Goal: Task Accomplishment & Management: Use online tool/utility

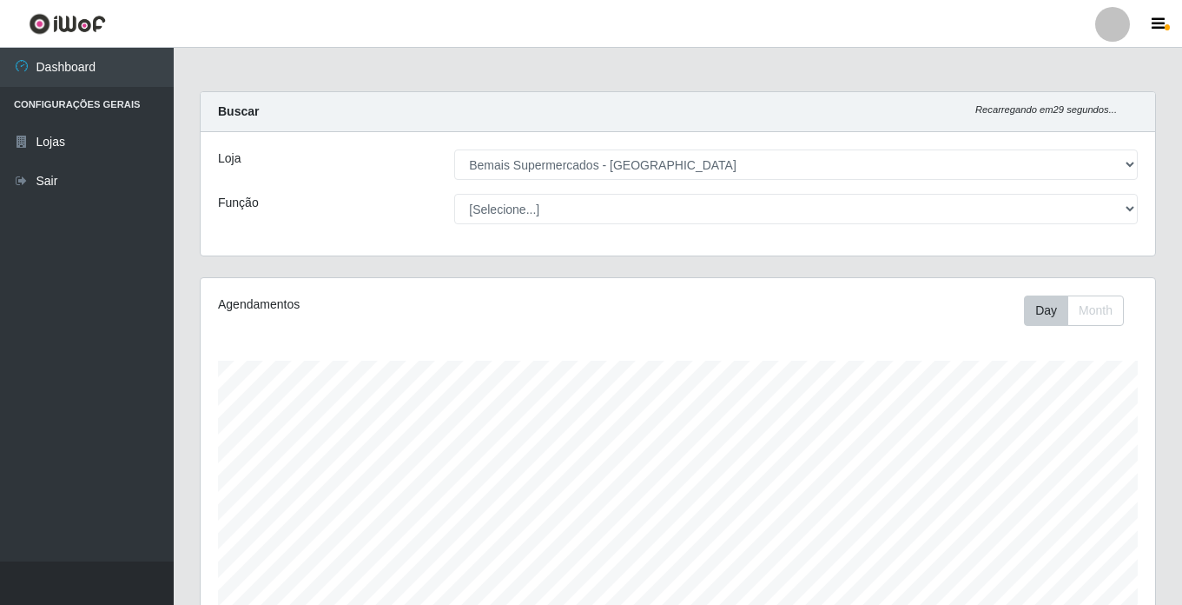
select select "250"
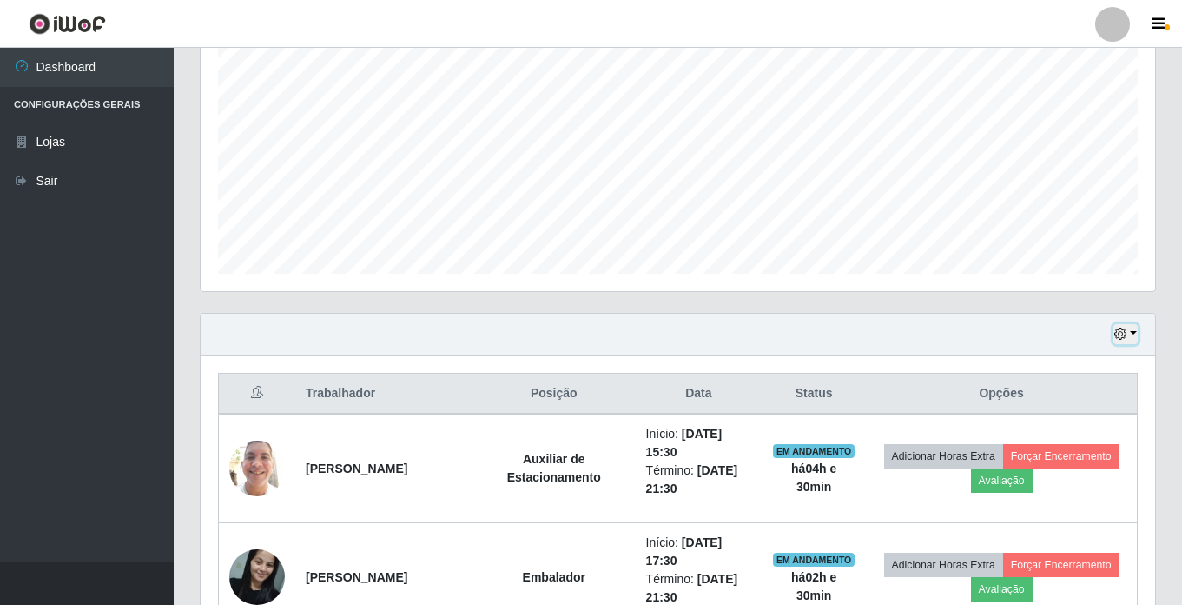
click at [1124, 332] on icon "button" at bounding box center [1121, 334] width 12 height 12
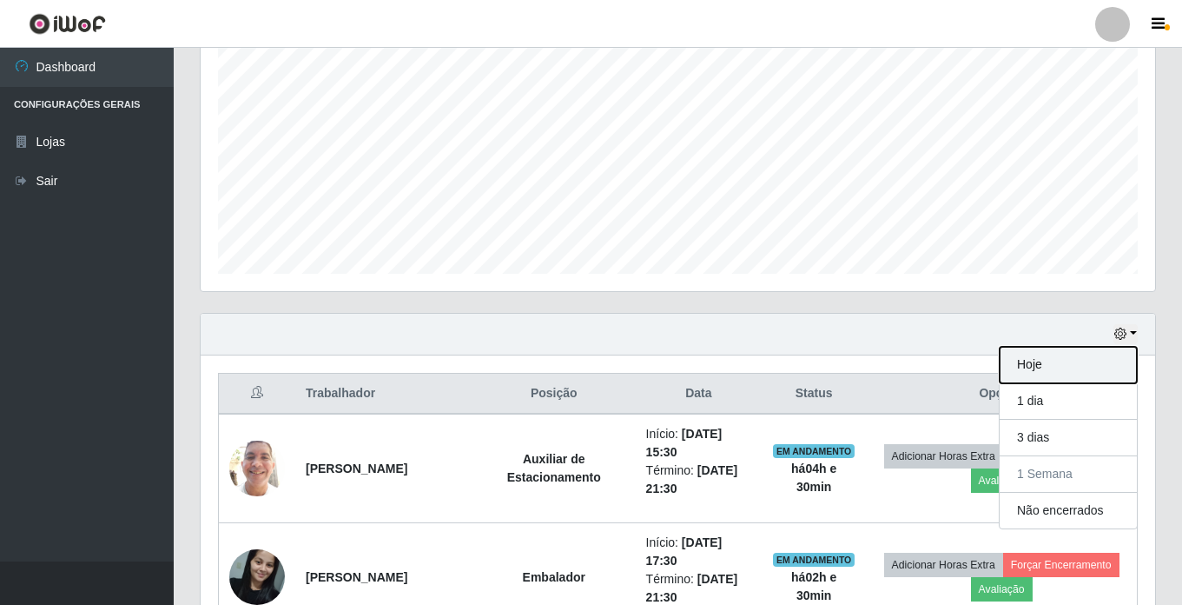
click at [1061, 368] on button "Hoje" at bounding box center [1068, 365] width 137 height 36
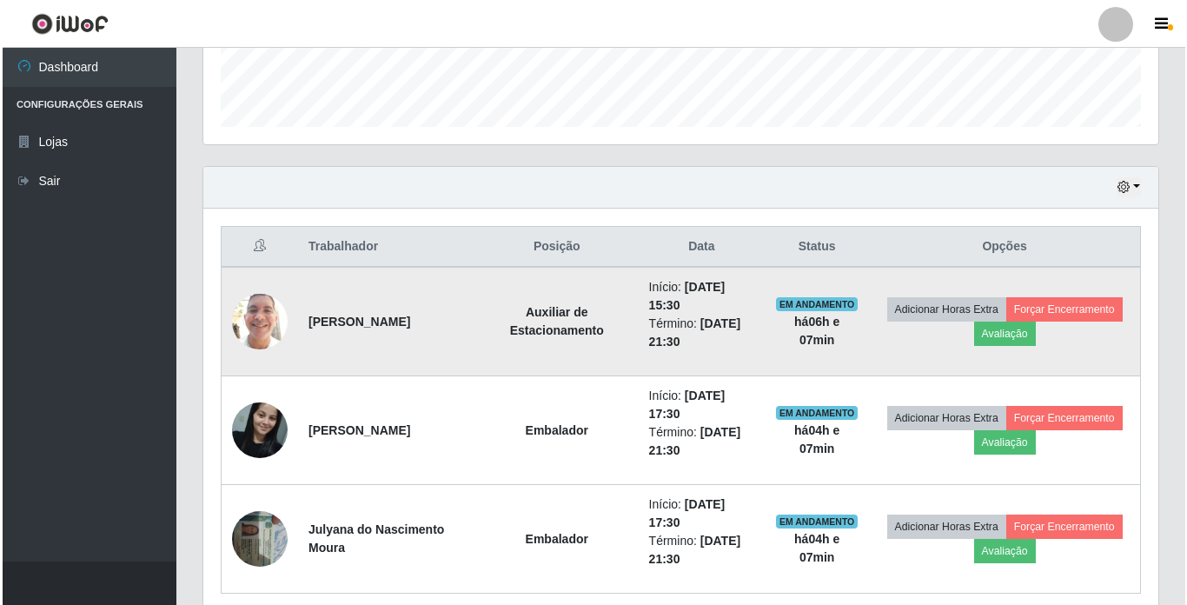
scroll to position [521, 0]
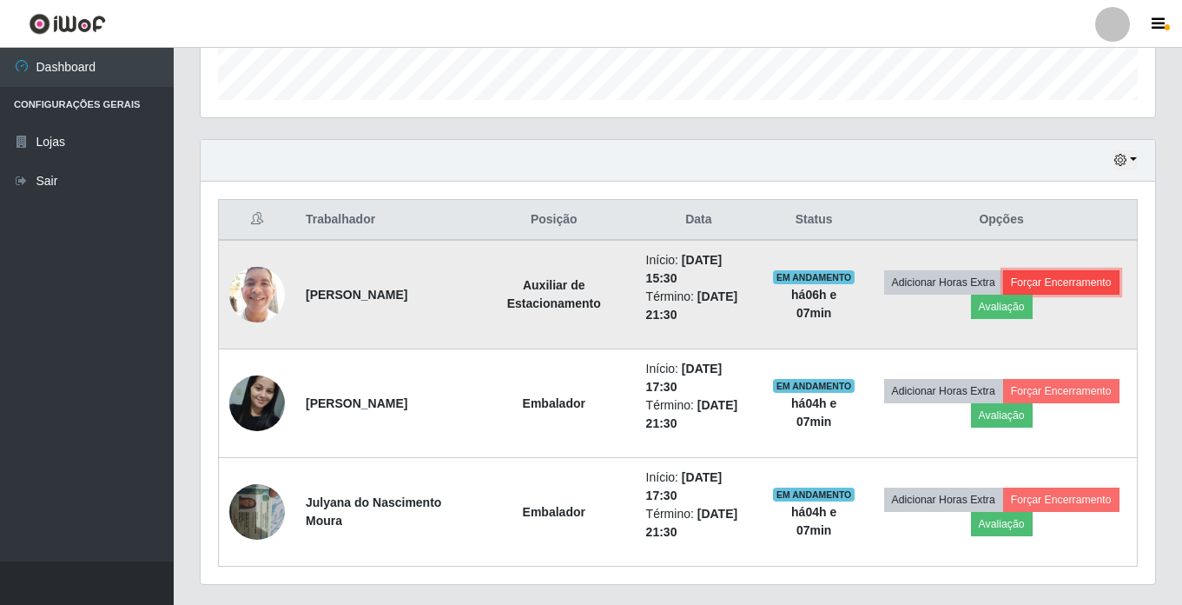
click at [1041, 279] on button "Forçar Encerramento" at bounding box center [1061, 282] width 116 height 24
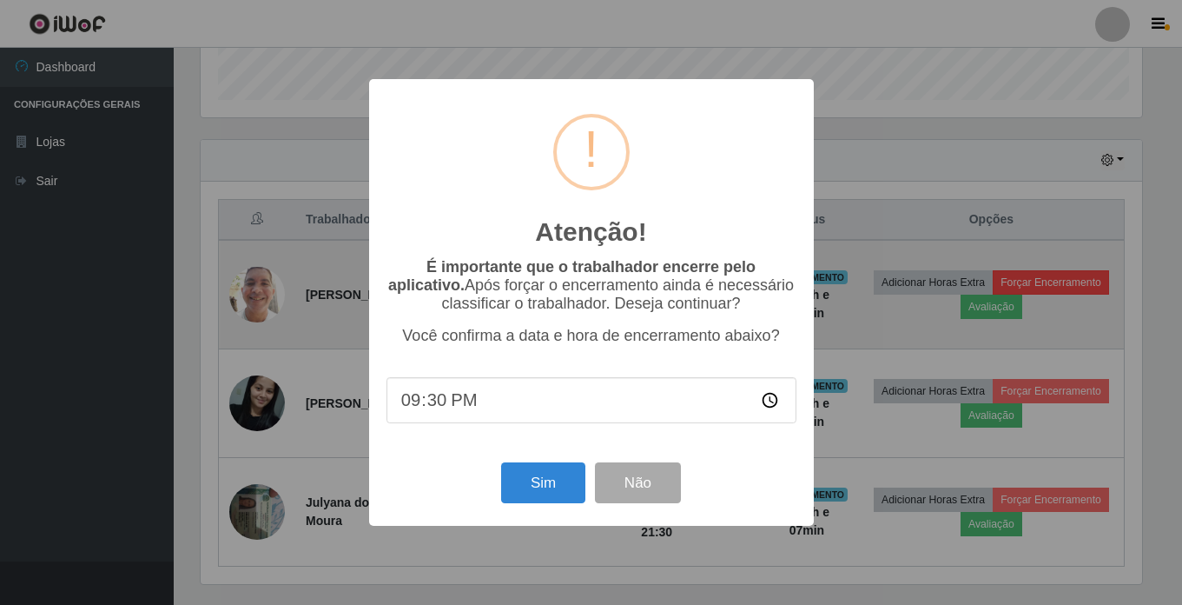
scroll to position [361, 946]
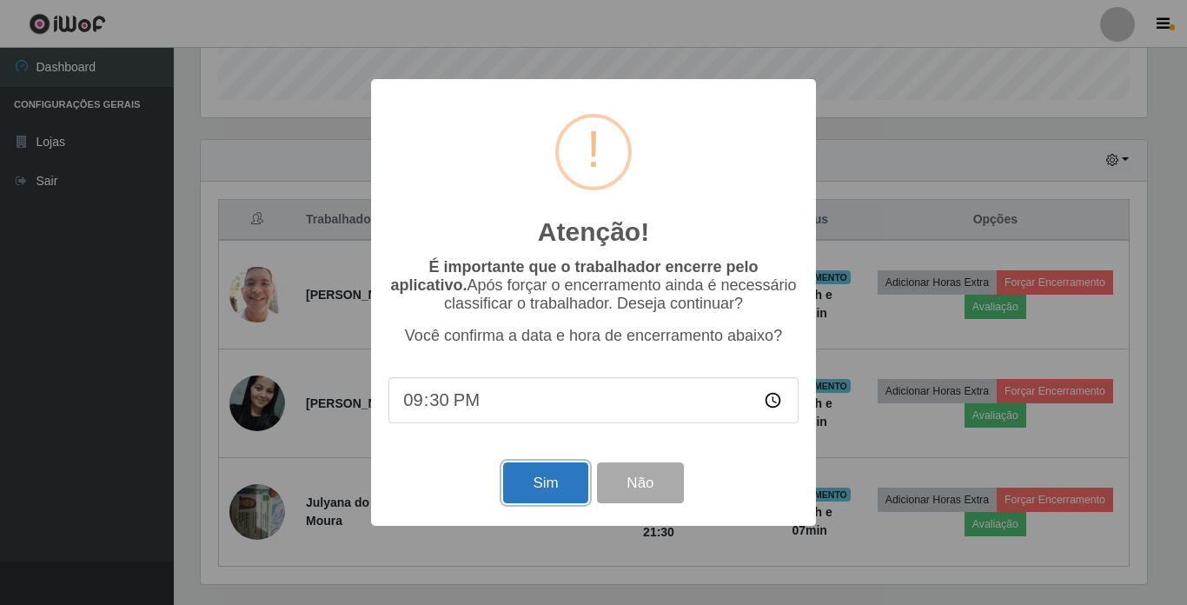
click at [532, 480] on button "Sim" at bounding box center [545, 482] width 84 height 41
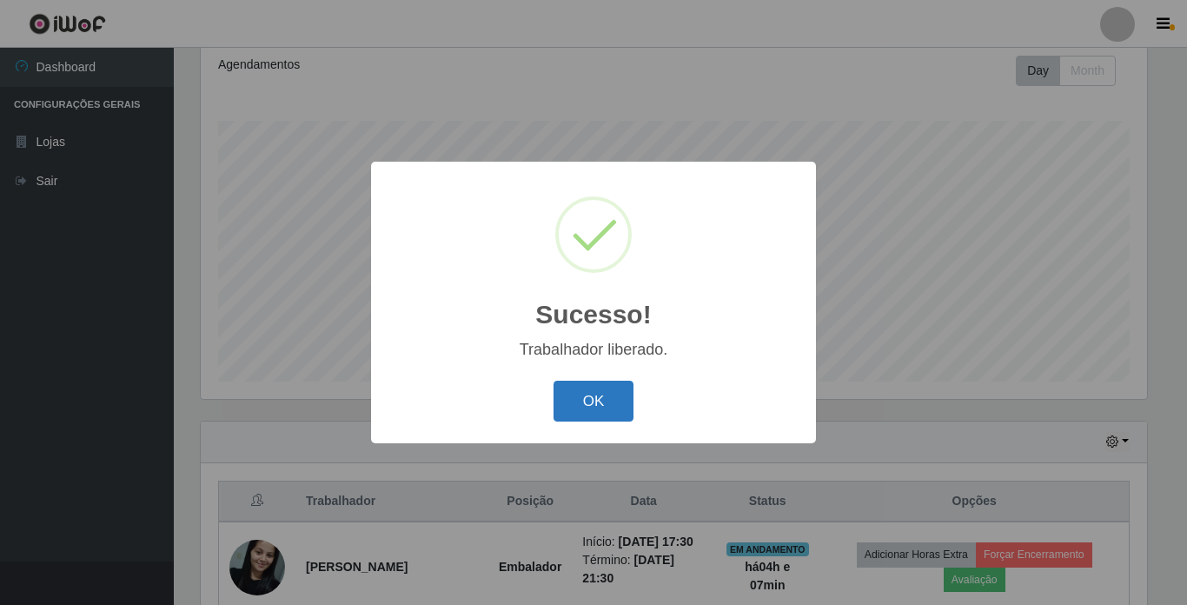
click at [573, 404] on button "OK" at bounding box center [593, 401] width 81 height 41
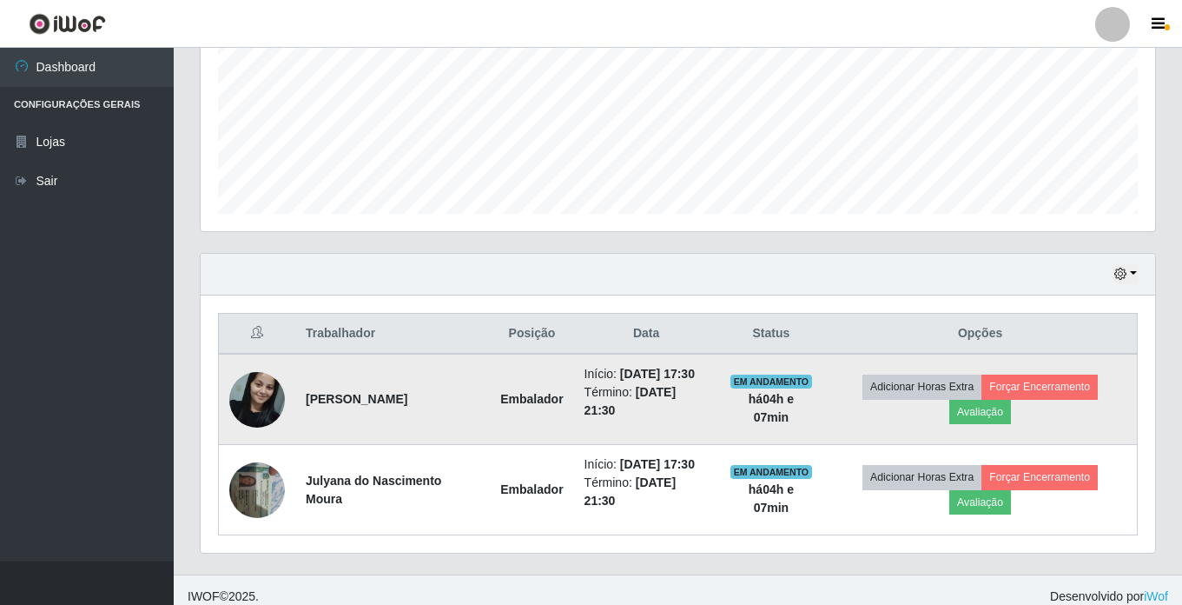
scroll to position [414, 0]
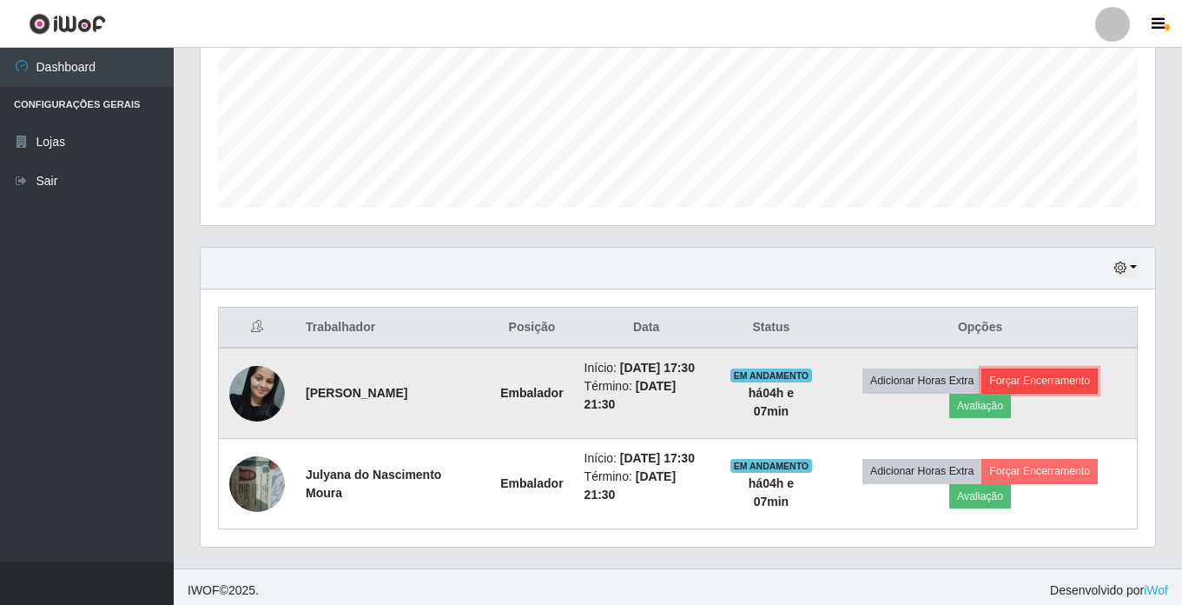
click at [1050, 374] on button "Forçar Encerramento" at bounding box center [1040, 380] width 116 height 24
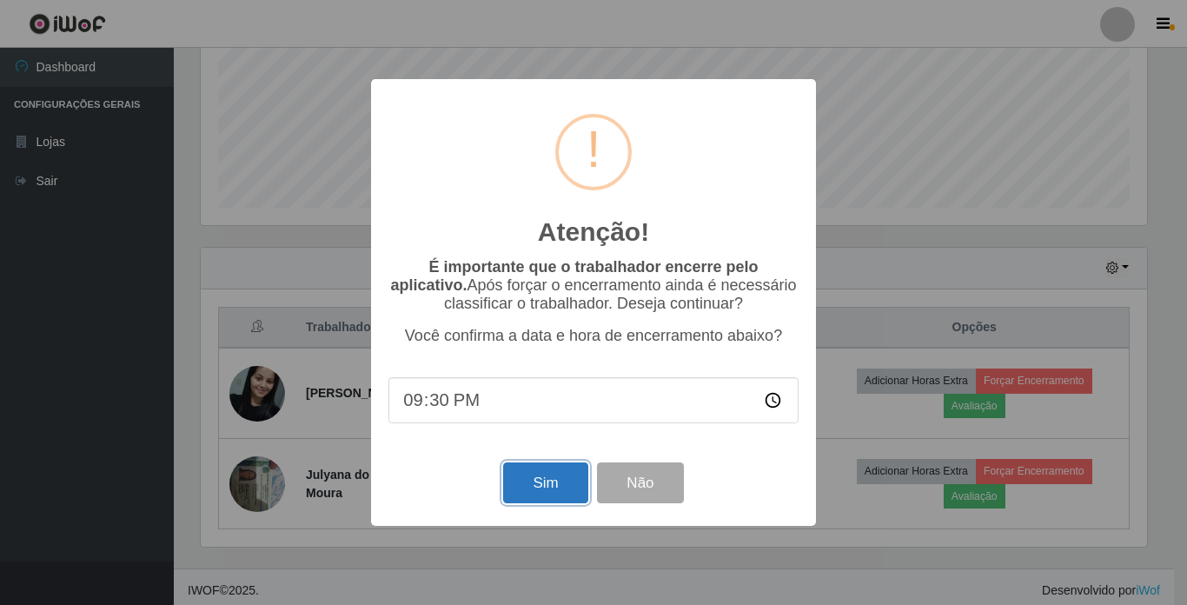
click at [518, 484] on button "Sim" at bounding box center [545, 482] width 84 height 41
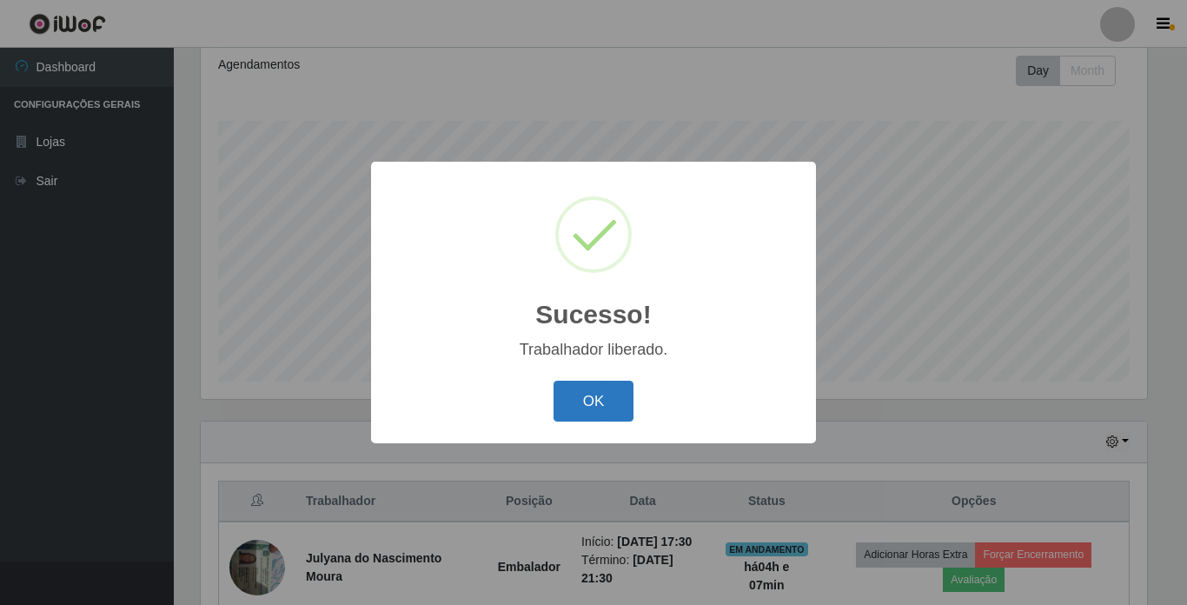
click at [598, 401] on button "OK" at bounding box center [593, 401] width 81 height 41
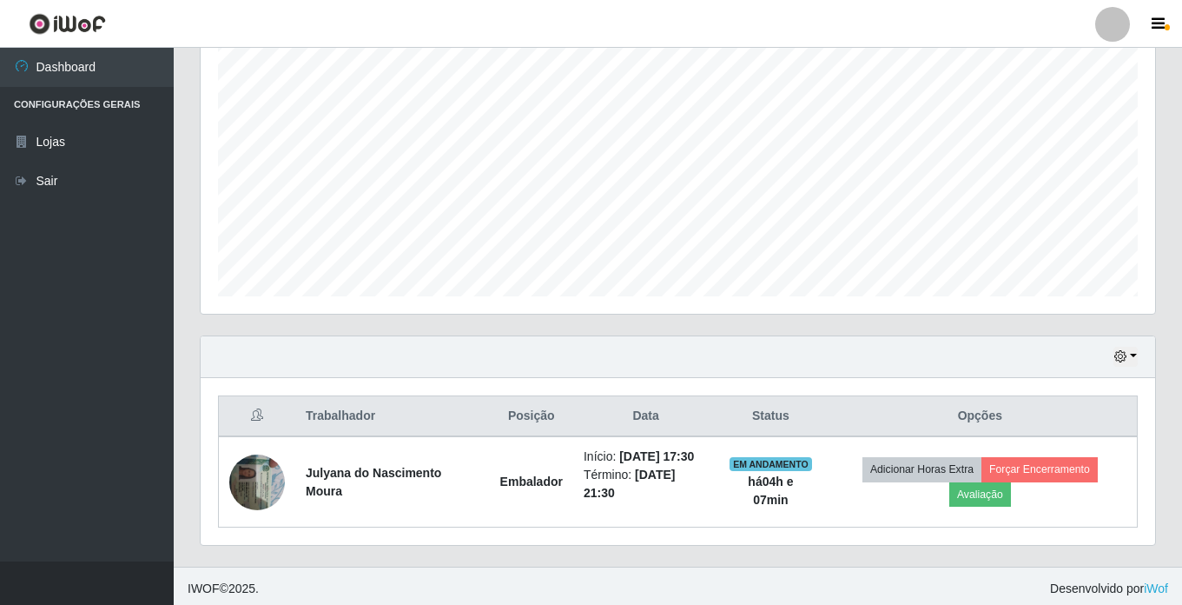
scroll to position [330, 0]
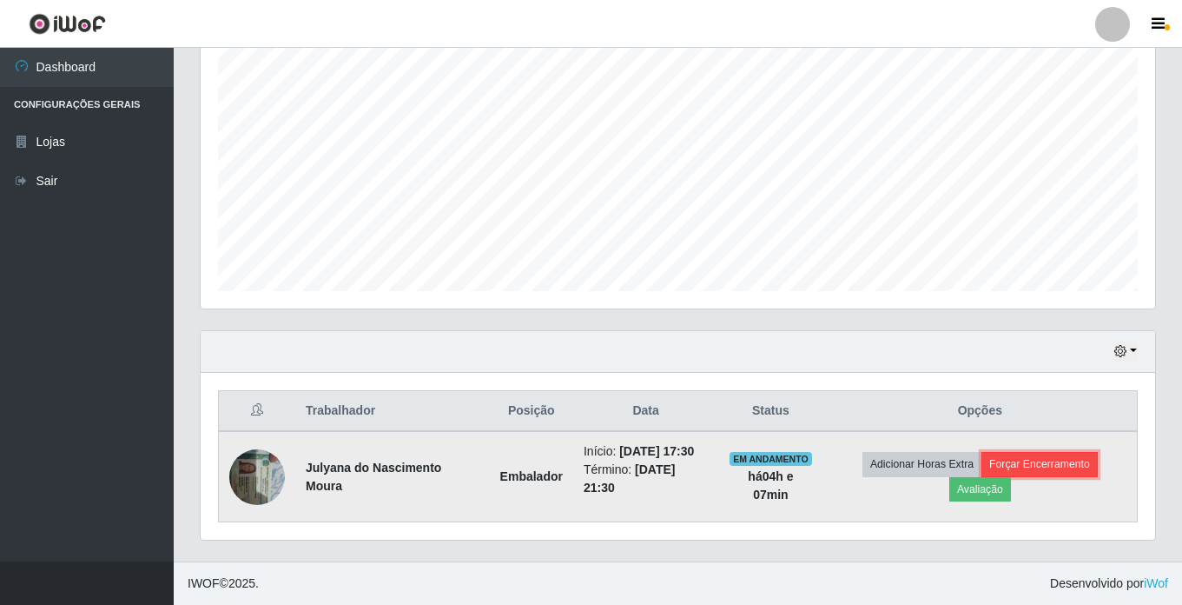
click at [1062, 463] on button "Forçar Encerramento" at bounding box center [1040, 464] width 116 height 24
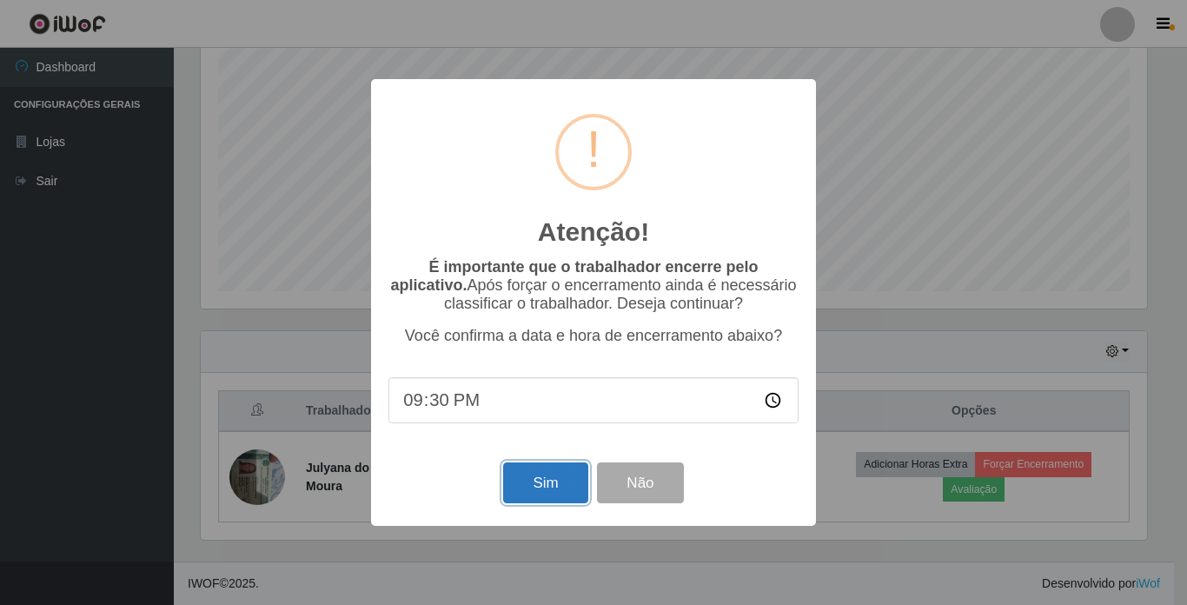
click at [534, 479] on button "Sim" at bounding box center [545, 482] width 84 height 41
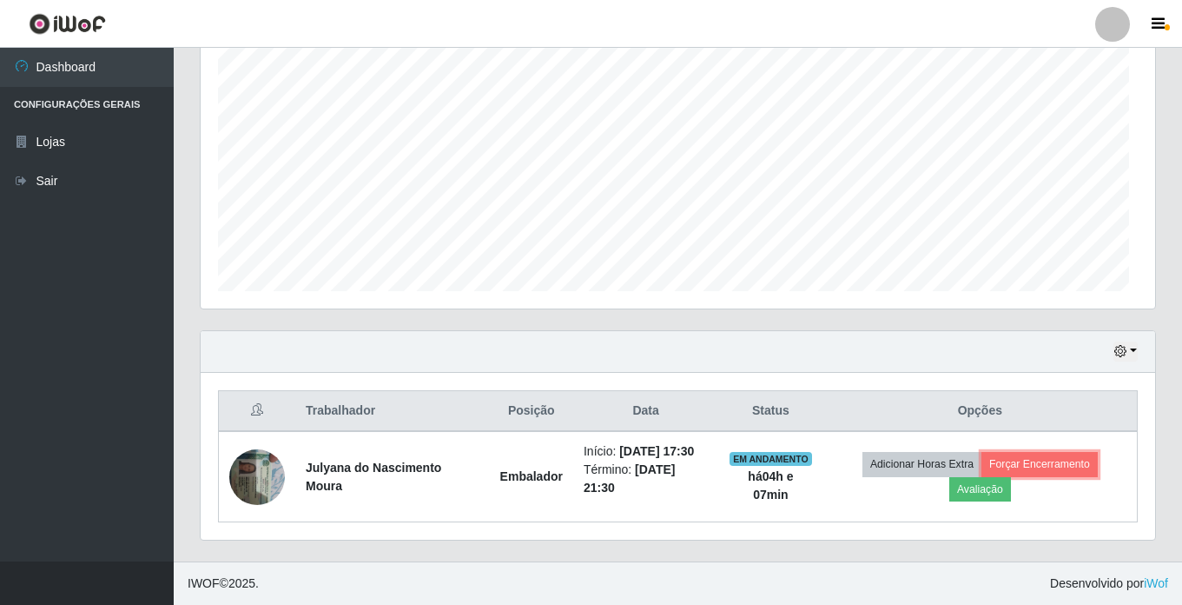
scroll to position [0, 0]
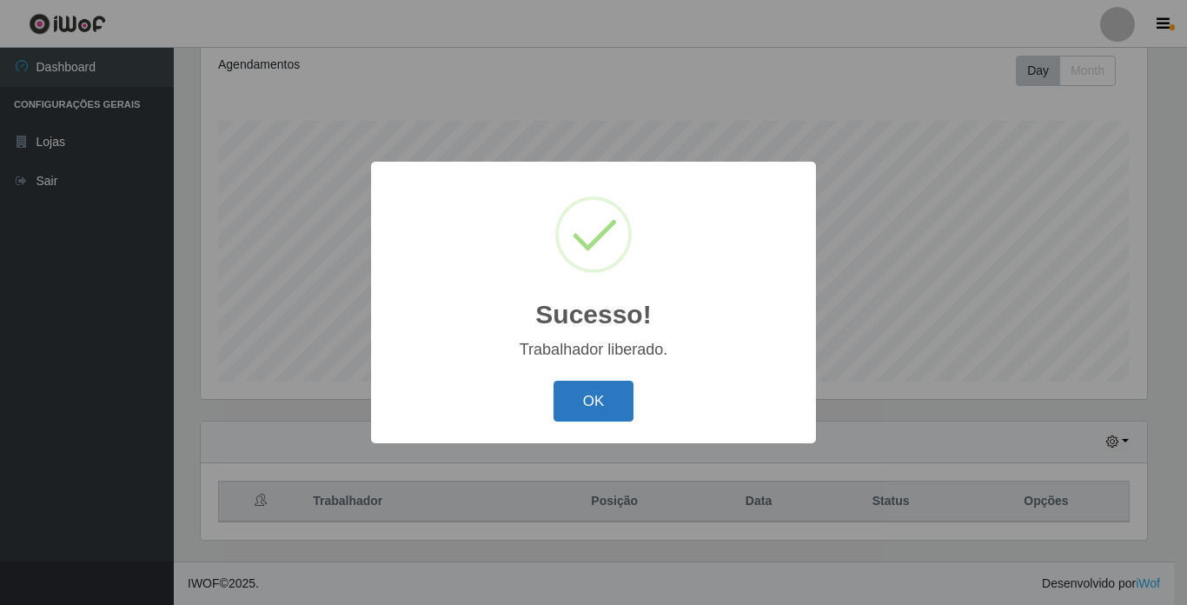
click at [581, 409] on button "OK" at bounding box center [593, 401] width 81 height 41
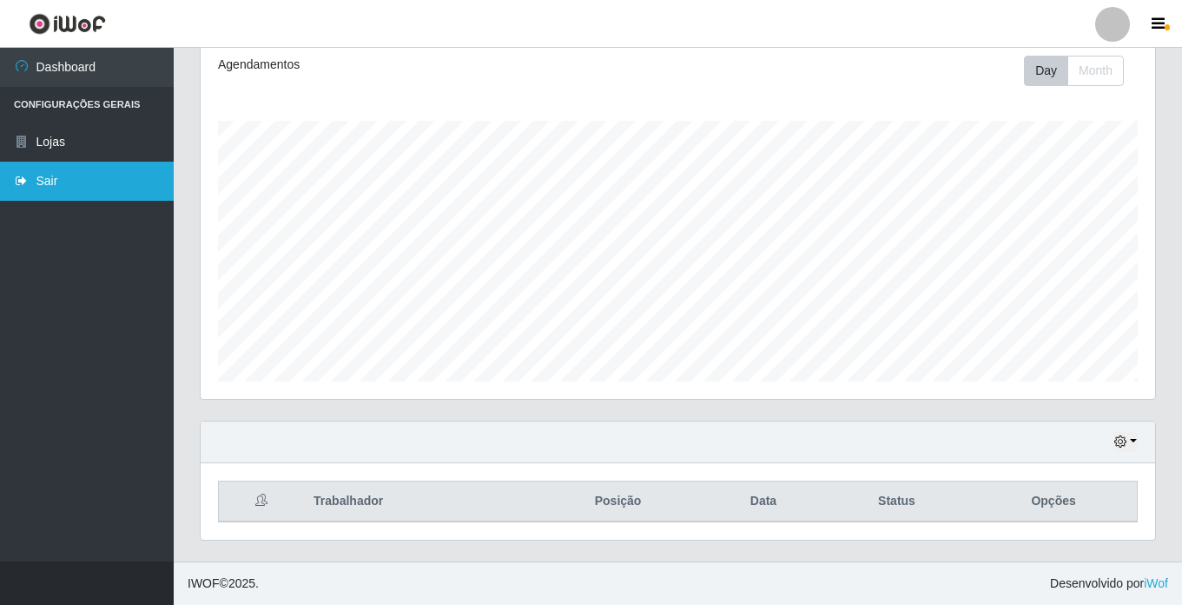
click at [54, 188] on link "Sair" at bounding box center [87, 181] width 174 height 39
